Goal: Navigation & Orientation: Find specific page/section

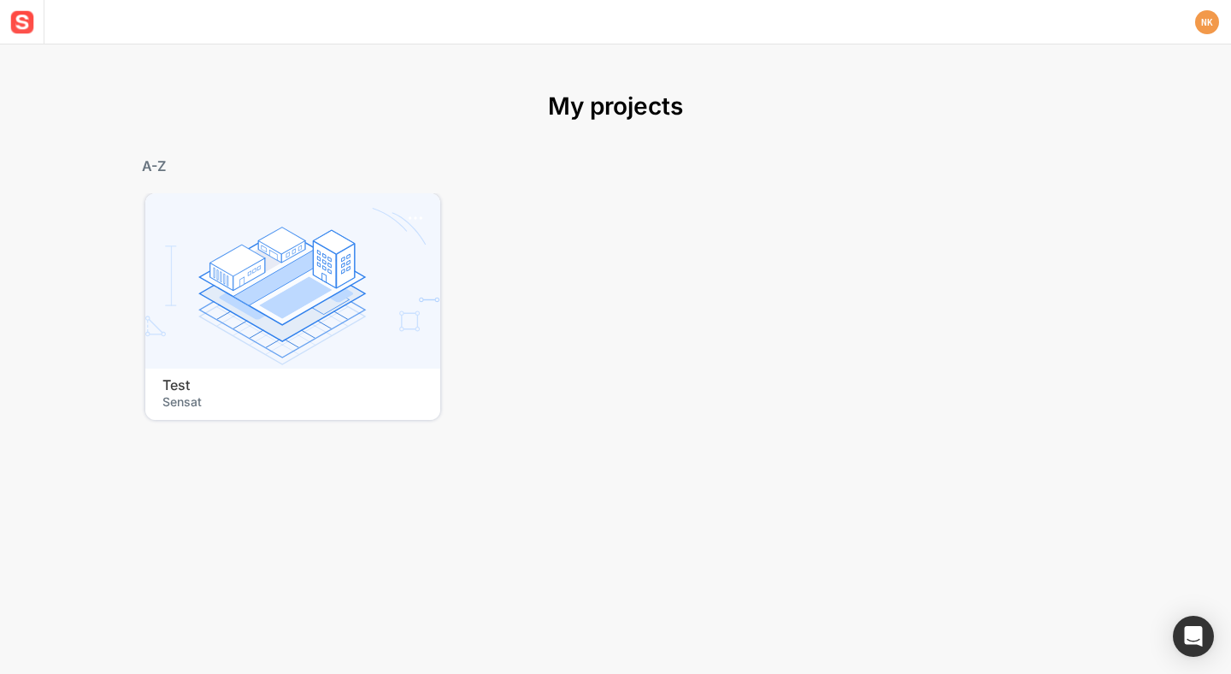
click at [292, 74] on div "My projects Active projects Archived projects A-Z Test [PERSON_NAME]" at bounding box center [615, 358] width 1231 height 629
